Goal: Information Seeking & Learning: Learn about a topic

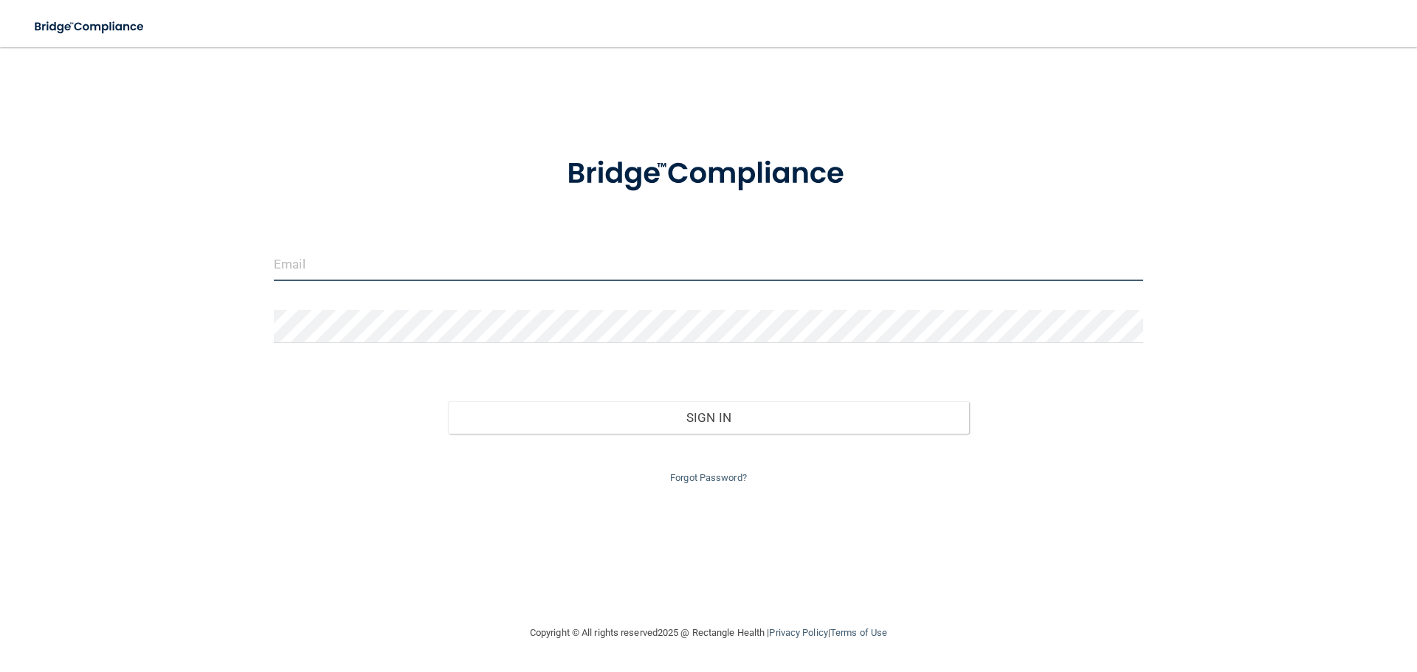
click at [295, 257] on input "email" at bounding box center [708, 264] width 869 height 33
type input "[EMAIL_ADDRESS][DOMAIN_NAME]"
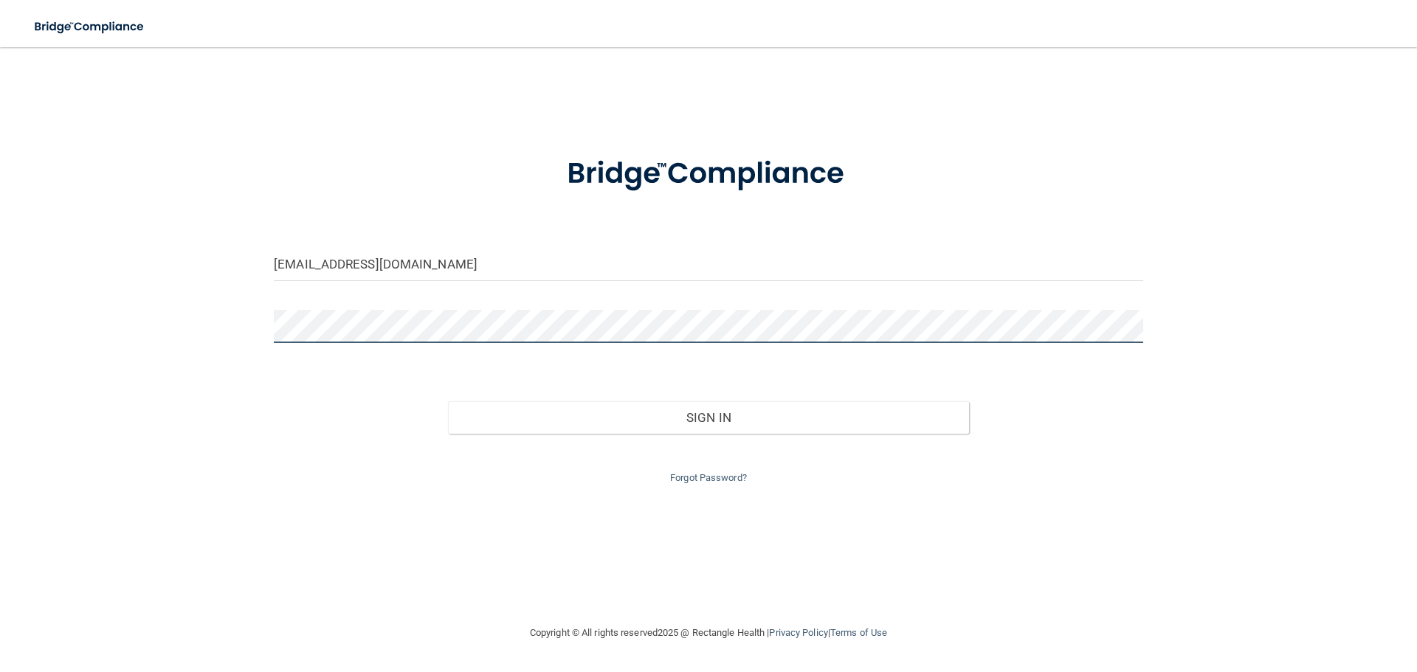
click at [448, 401] on button "Sign In" at bounding box center [709, 417] width 522 height 32
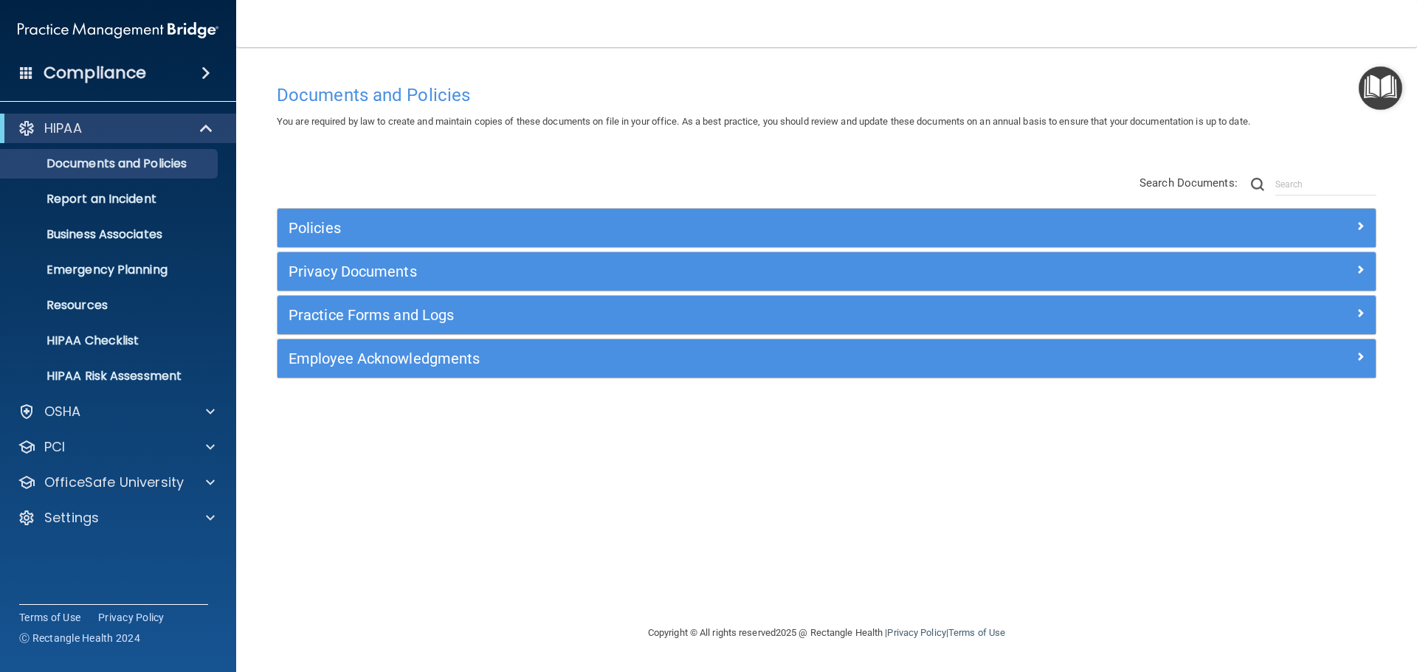
click at [1379, 86] on img "Open Resource Center" at bounding box center [1381, 88] width 44 height 44
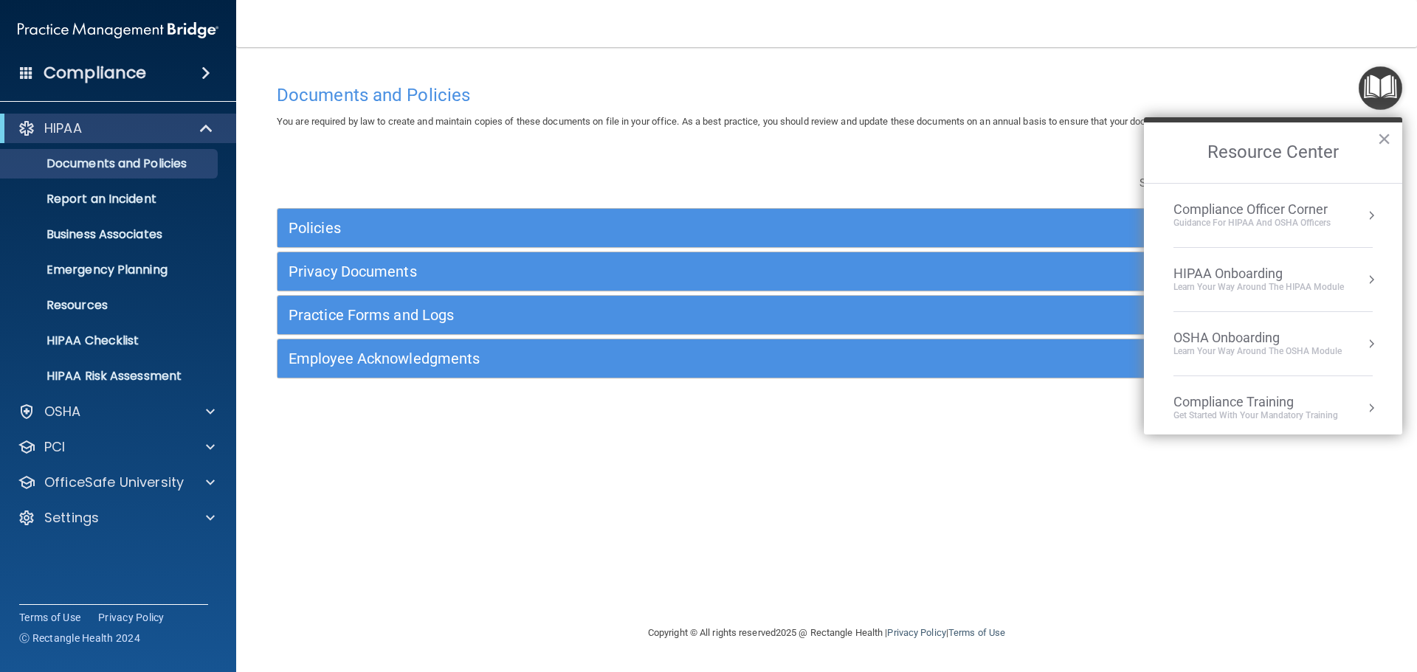
click at [1267, 218] on div "Guidance for HIPAA and OSHA Officers" at bounding box center [1251, 223] width 157 height 13
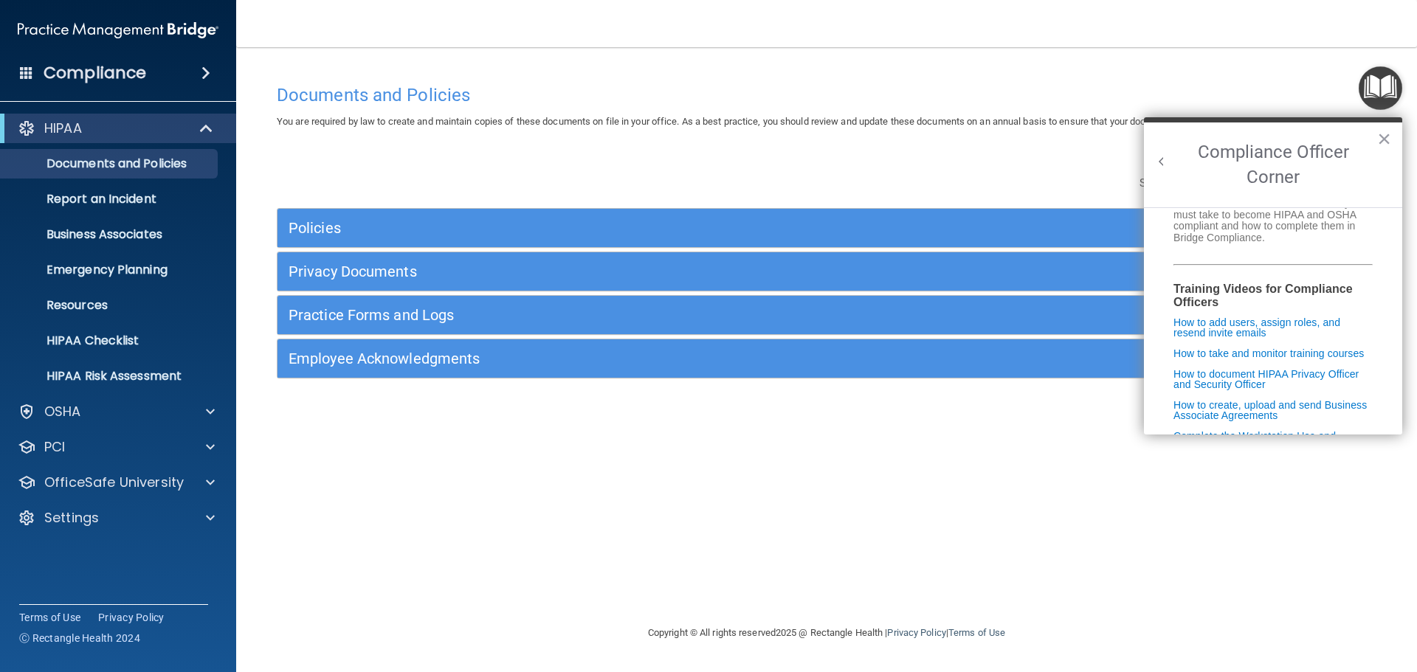
scroll to position [221, 0]
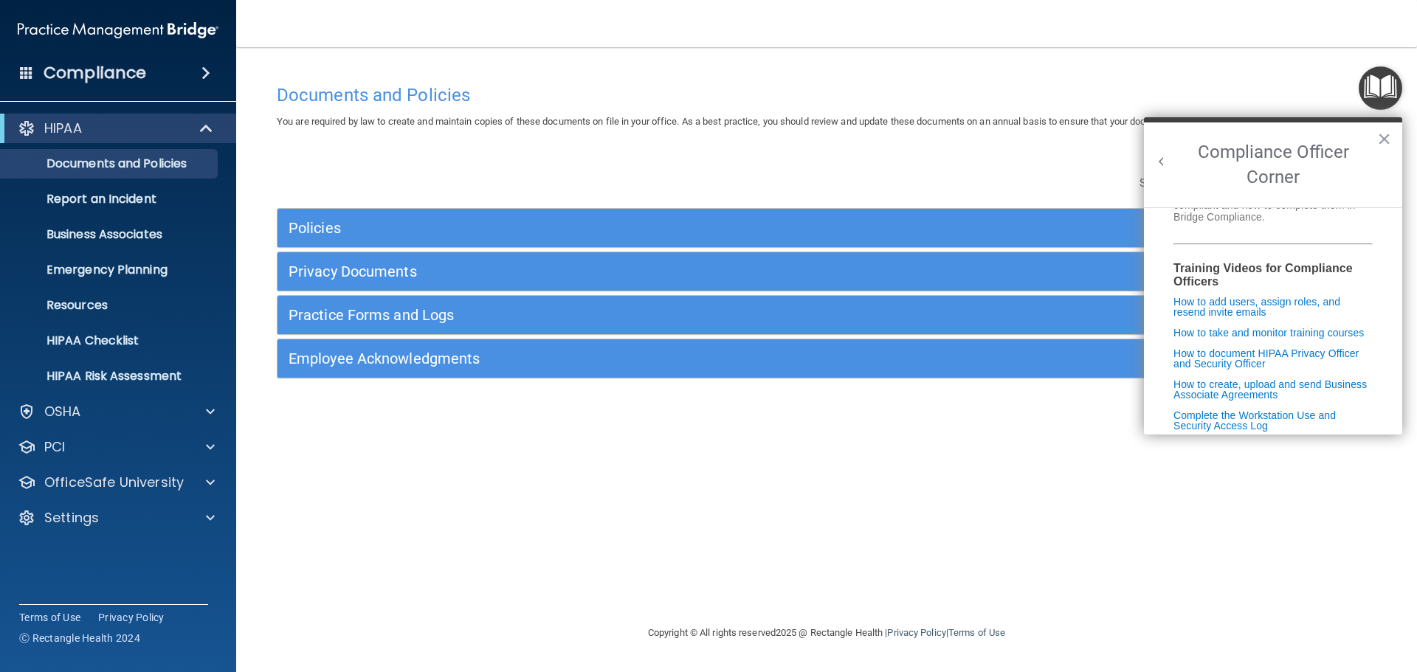
click at [1163, 162] on button "Back to Resource Center Home" at bounding box center [1161, 161] width 15 height 15
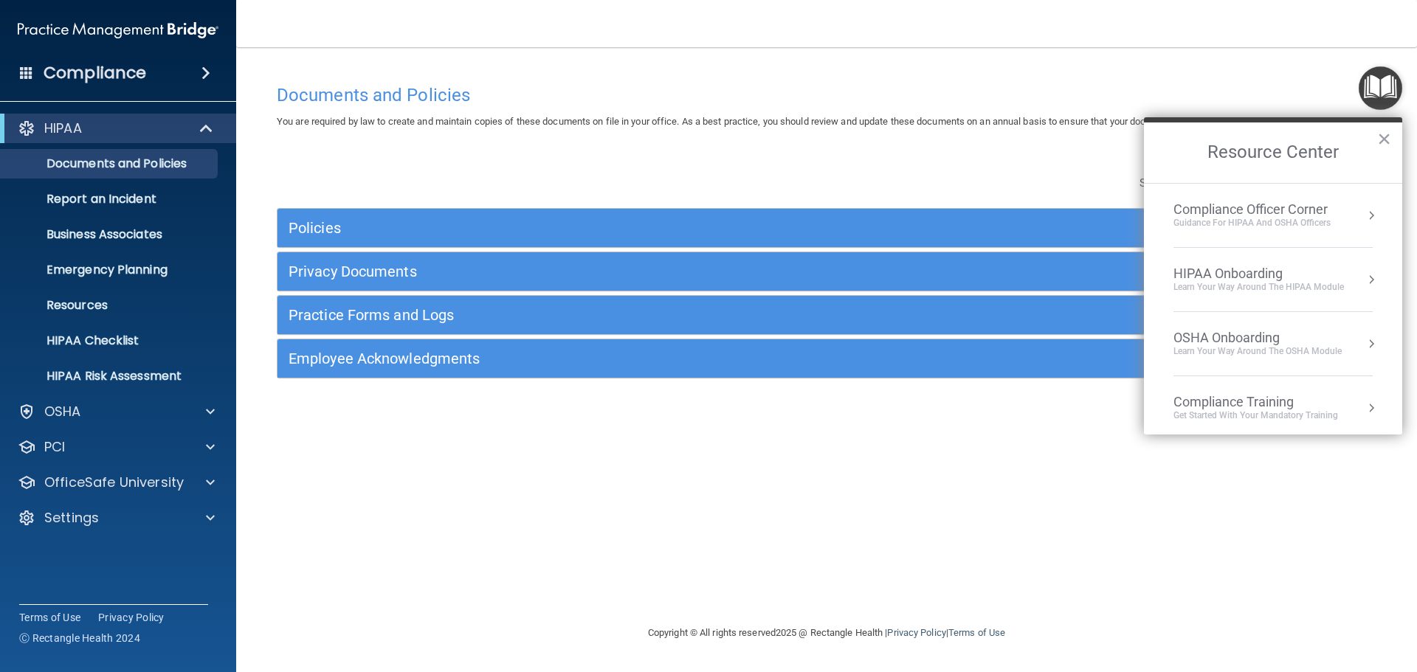
click at [1272, 401] on div "Compliance Training" at bounding box center [1255, 402] width 165 height 16
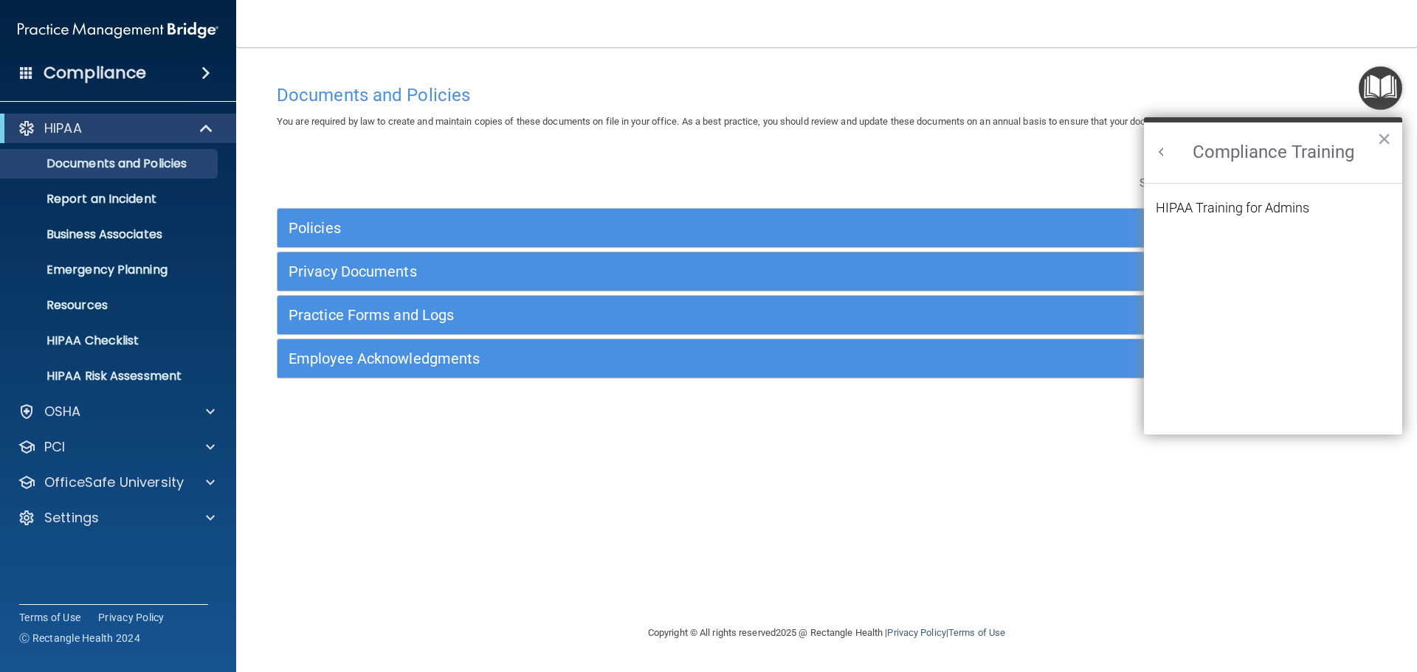
scroll to position [0, 0]
click at [1229, 205] on div "HIPAA Training for Admins" at bounding box center [1233, 207] width 154 height 13
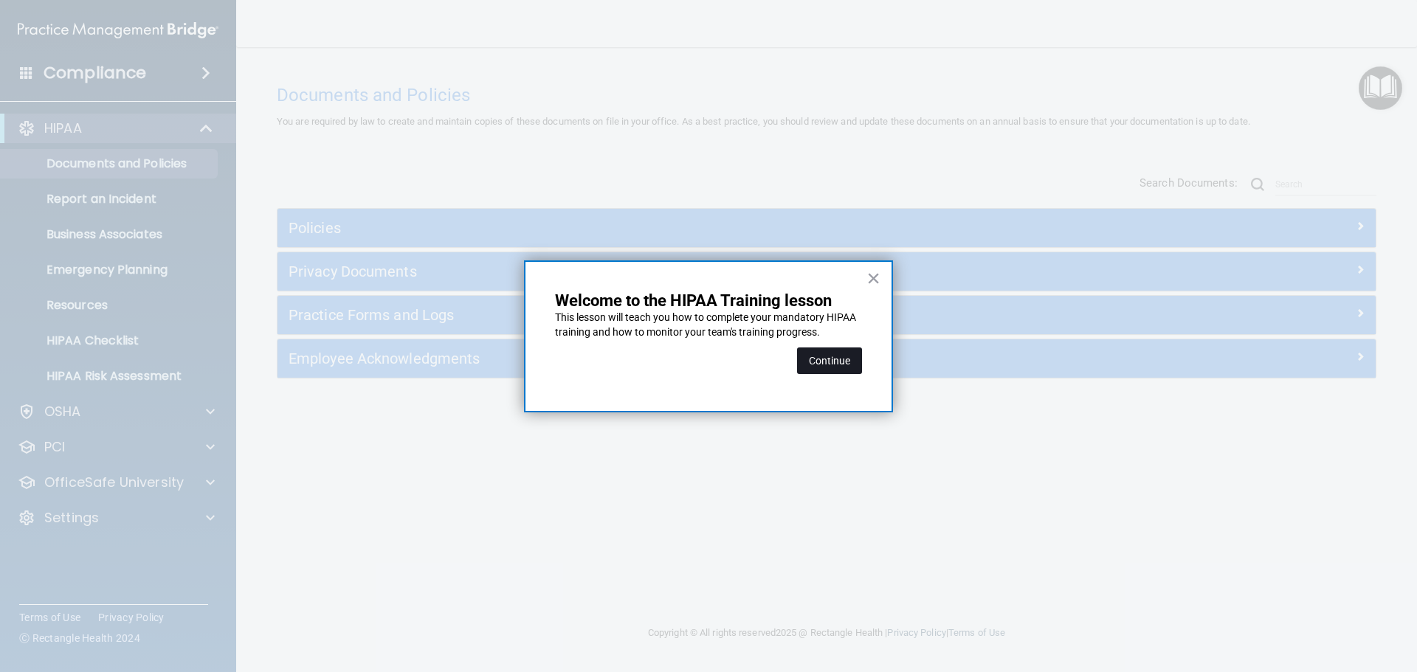
click at [838, 358] on button "Continue" at bounding box center [829, 361] width 65 height 27
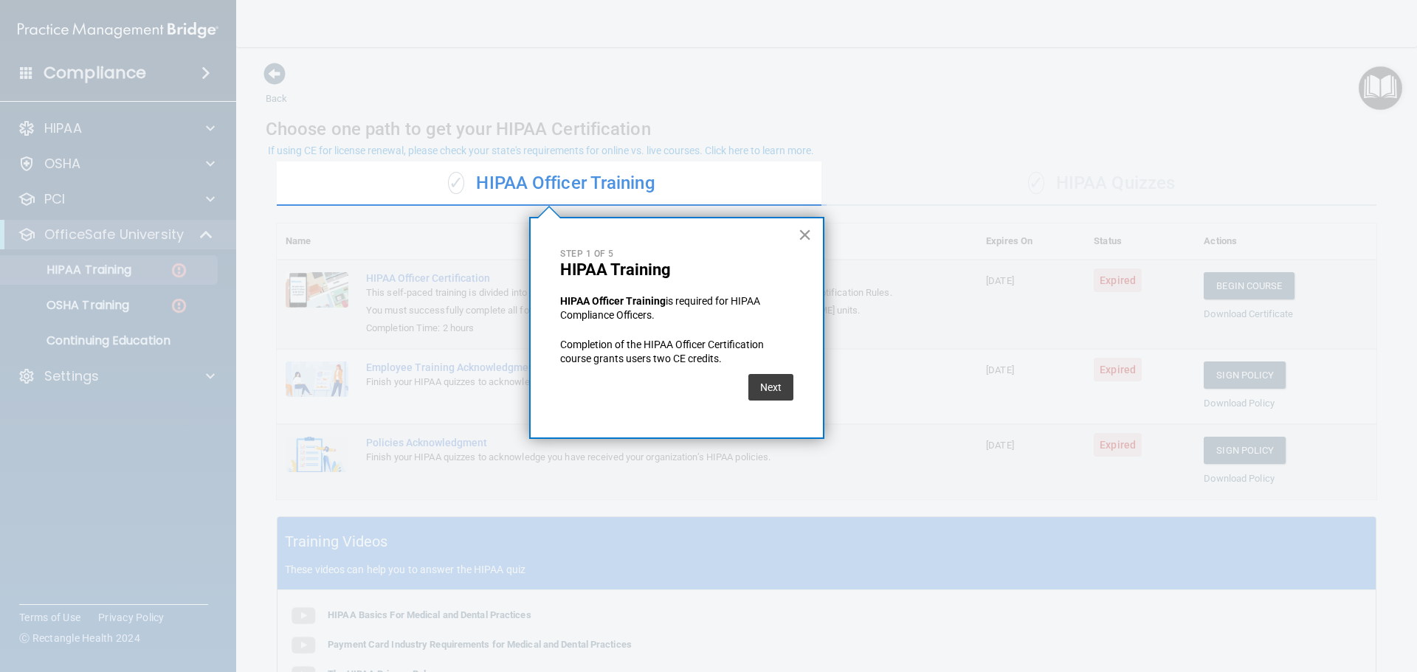
click at [801, 229] on button "×" at bounding box center [805, 235] width 14 height 24
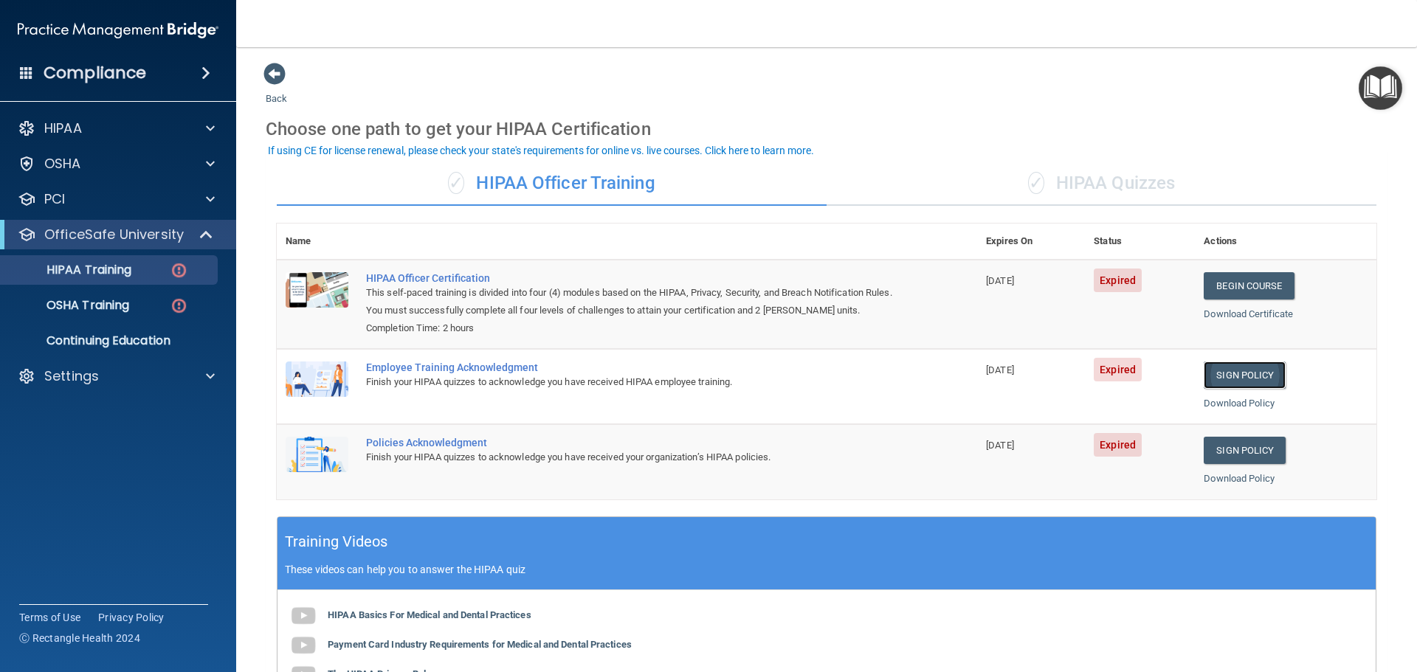
click at [1244, 376] on link "Sign Policy" at bounding box center [1245, 375] width 82 height 27
click at [1234, 445] on link "Sign Policy" at bounding box center [1245, 450] width 82 height 27
click at [1229, 277] on link "Begin Course" at bounding box center [1249, 285] width 90 height 27
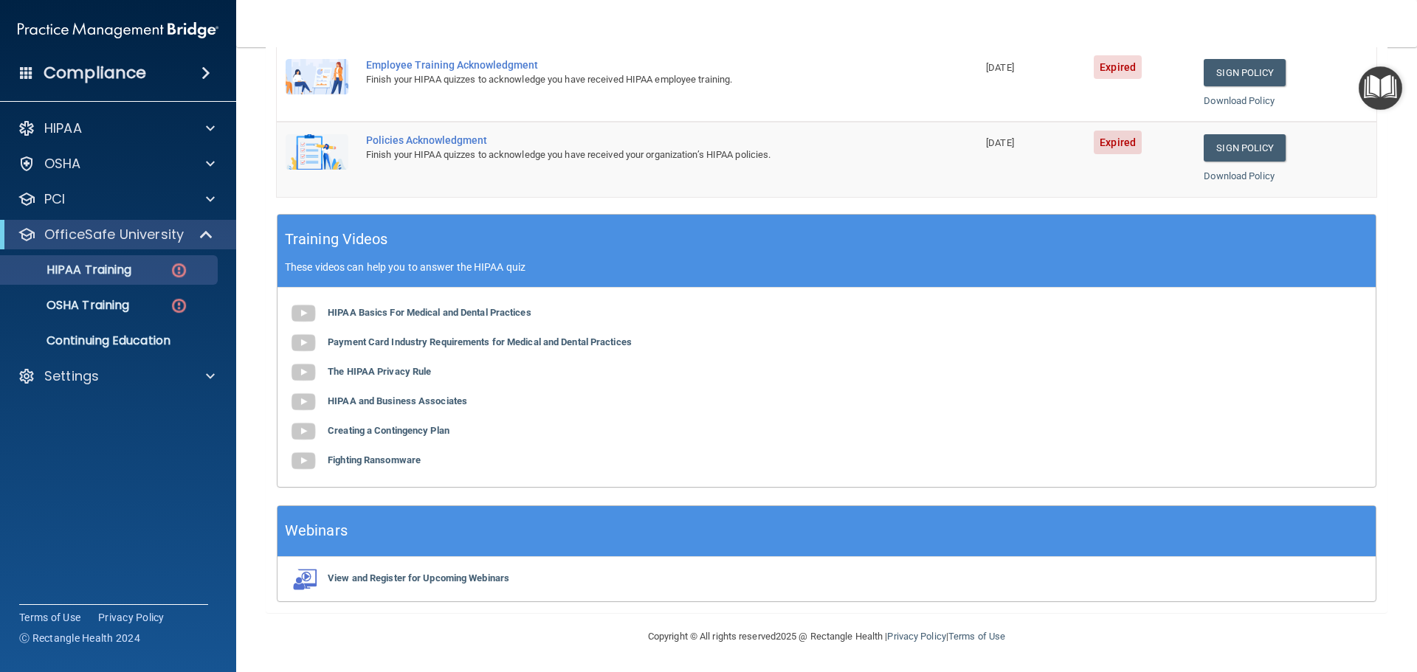
scroll to position [303, 0]
click at [92, 263] on p "HIPAA Training" at bounding box center [71, 270] width 122 height 15
click at [119, 304] on p "OSHA Training" at bounding box center [70, 305] width 120 height 15
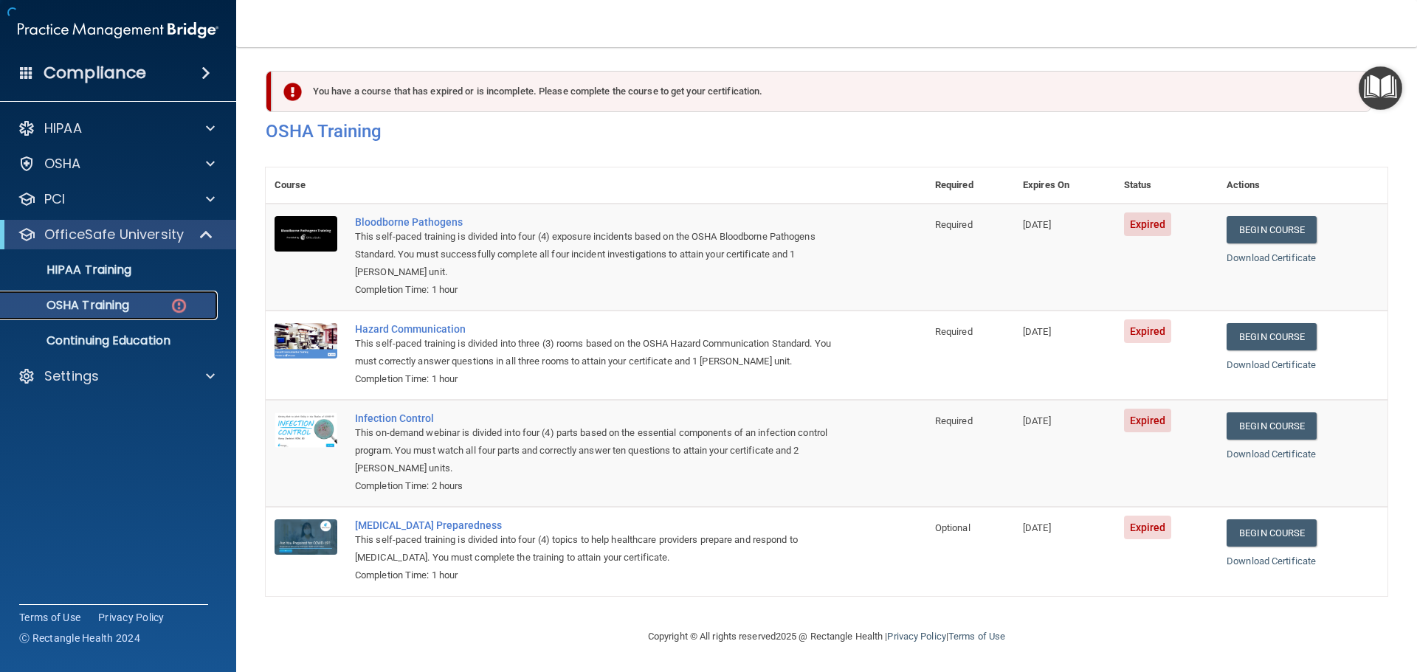
scroll to position [7, 0]
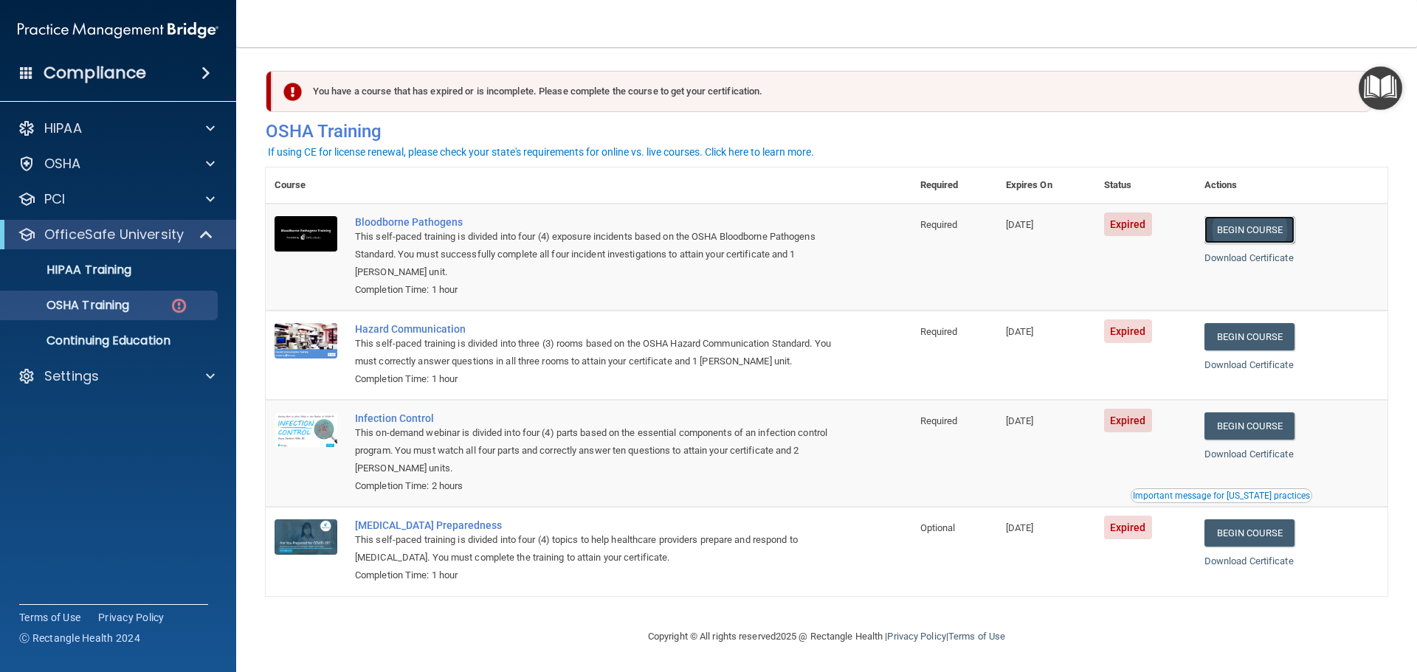
click at [1262, 223] on link "Begin Course" at bounding box center [1249, 229] width 90 height 27
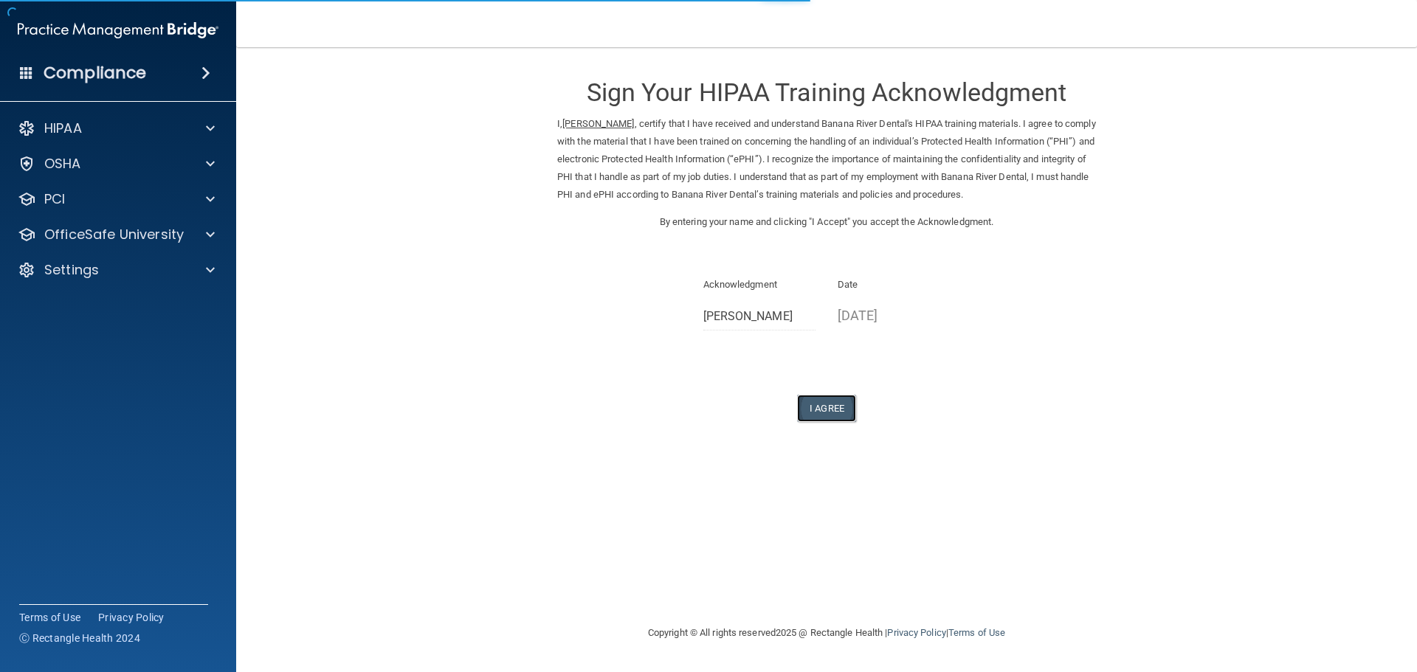
click at [832, 399] on button "I Agree" at bounding box center [826, 408] width 59 height 27
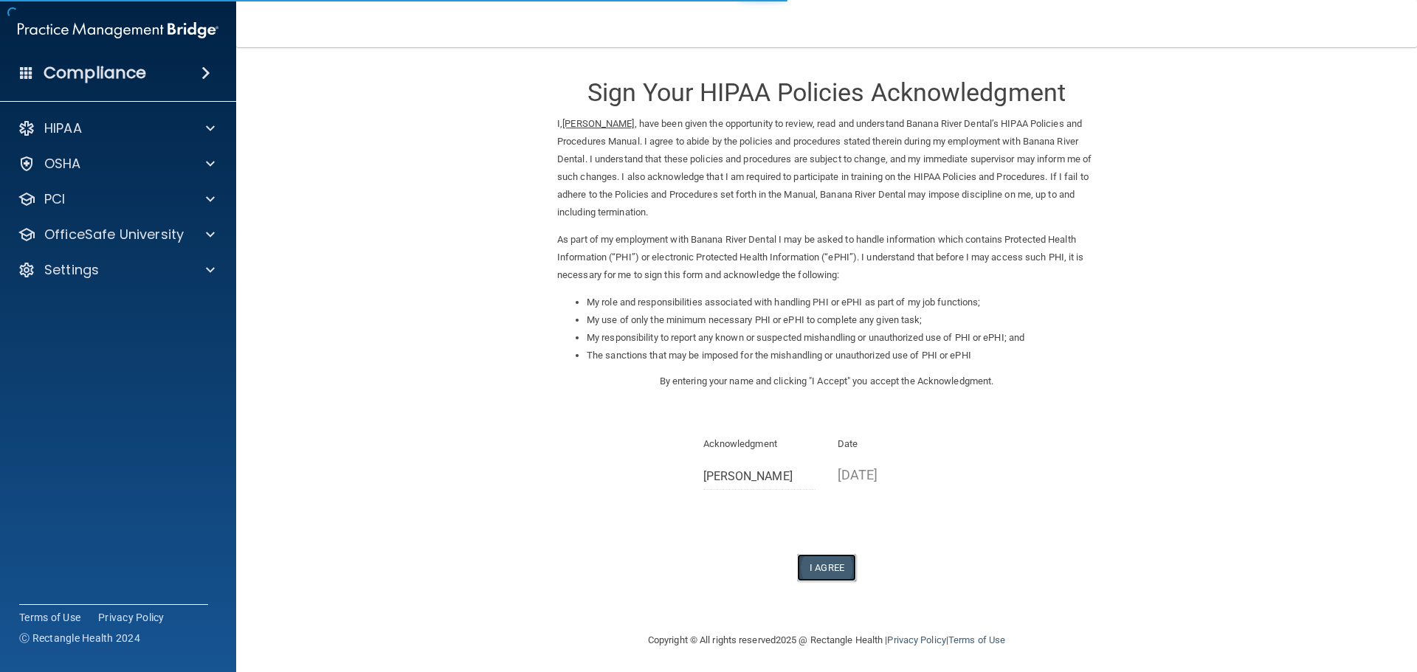
click at [828, 576] on button "I Agree" at bounding box center [826, 567] width 59 height 27
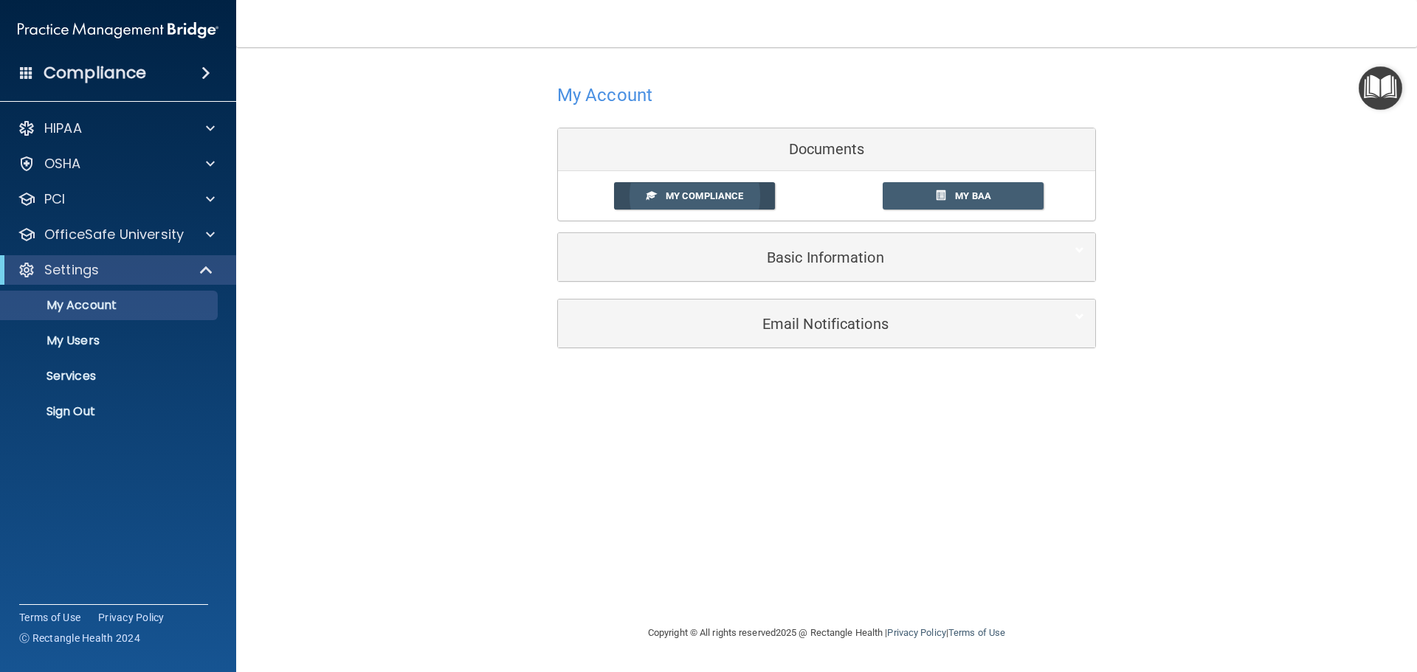
click at [717, 199] on span "My Compliance" at bounding box center [704, 195] width 77 height 11
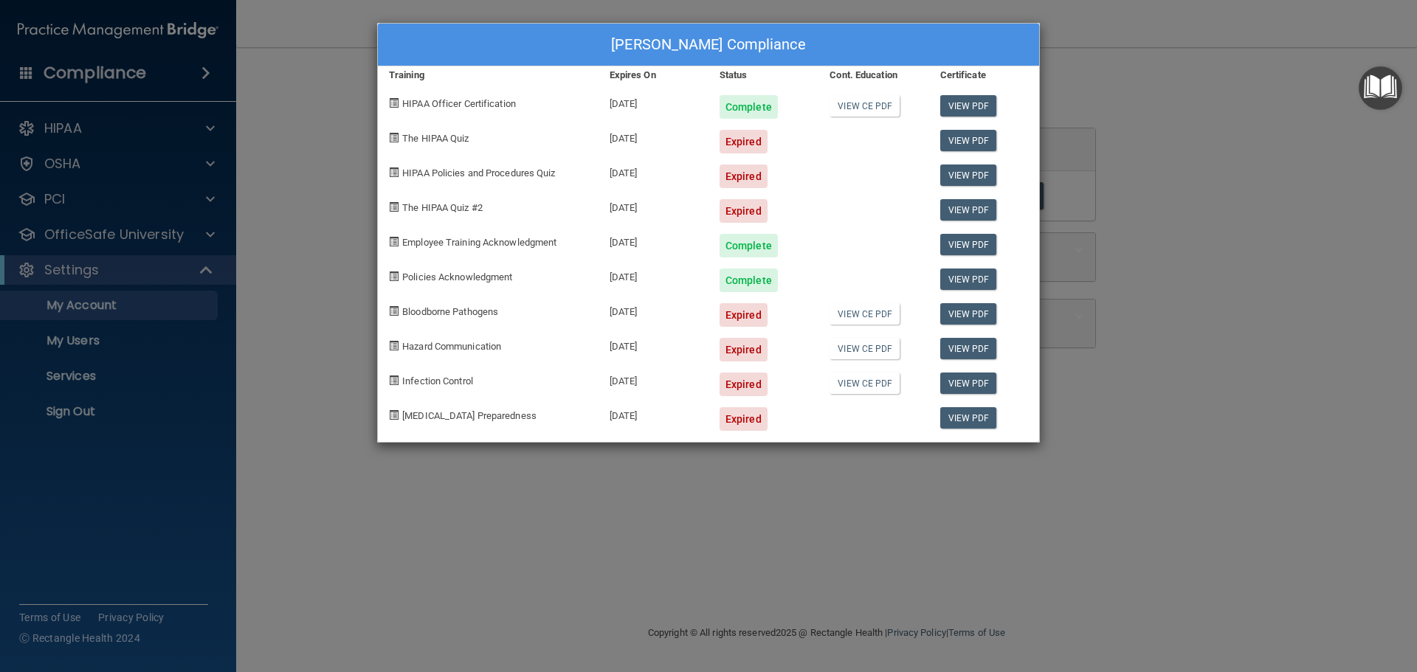
click at [737, 314] on div "Expired" at bounding box center [744, 315] width 48 height 24
click at [956, 313] on link "View PDF" at bounding box center [968, 313] width 57 height 21
